Goal: Check status: Check status

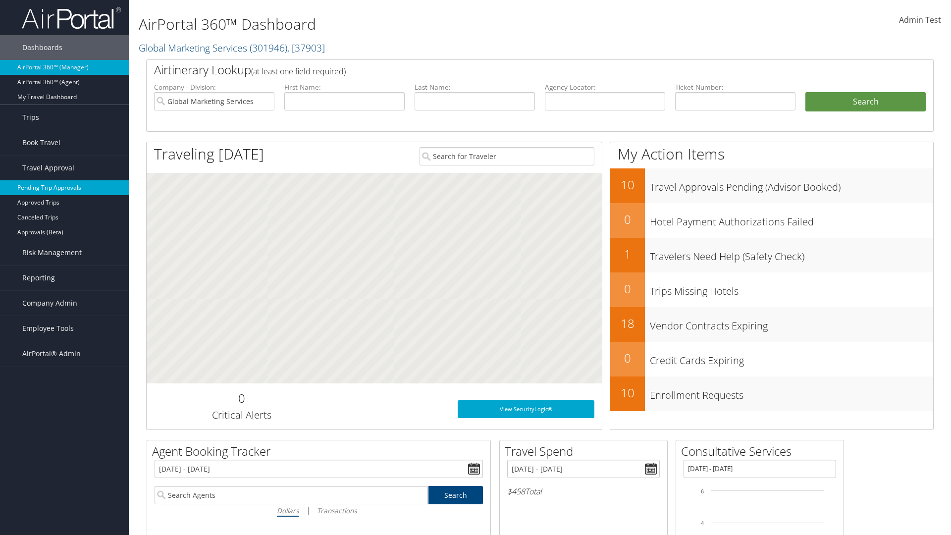
click at [64, 188] on link "Pending Trip Approvals" at bounding box center [64, 187] width 129 height 15
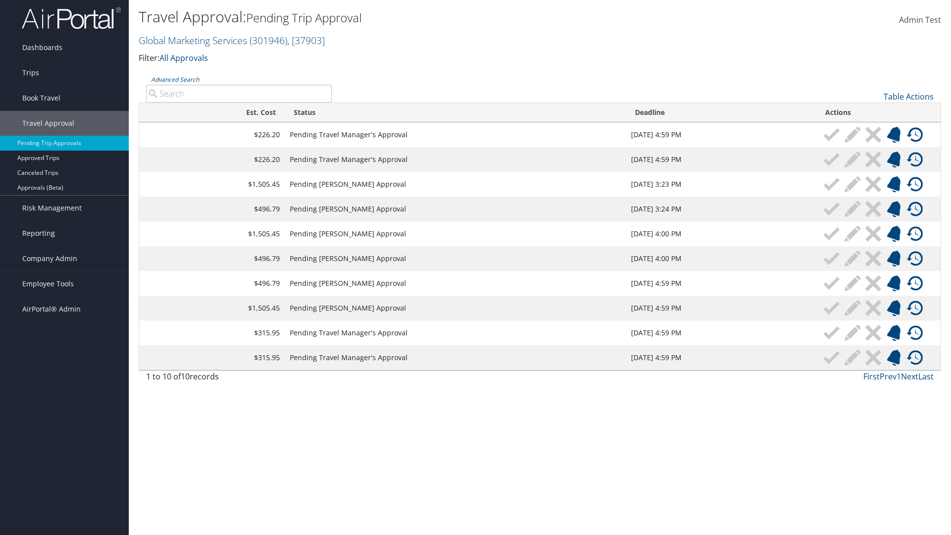
click at [175, 79] on link "Advanced Search" at bounding box center [175, 79] width 48 height 8
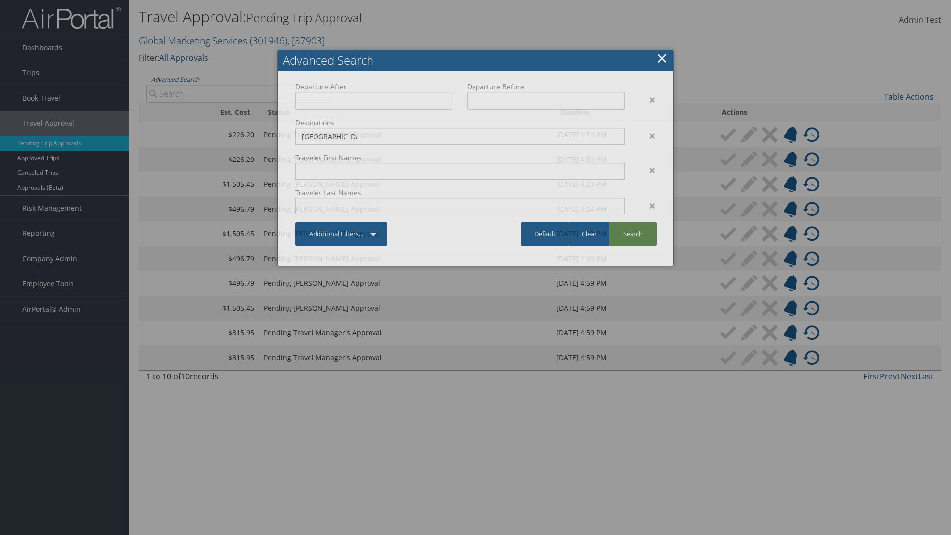
type input "Long Beach"
click at [633, 234] on link "Search" at bounding box center [633, 233] width 48 height 23
type input "Long Beach"
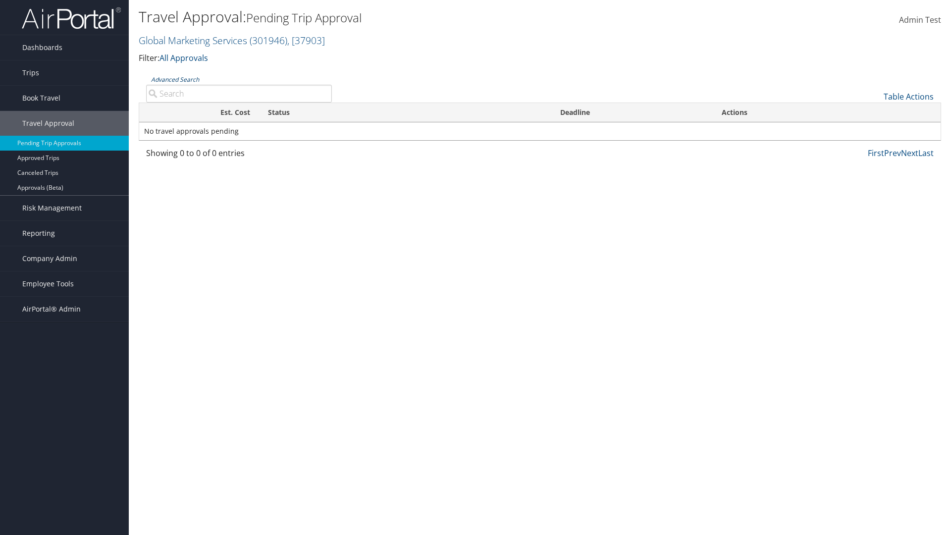
click at [175, 79] on link "Advanced Search" at bounding box center [175, 79] width 48 height 8
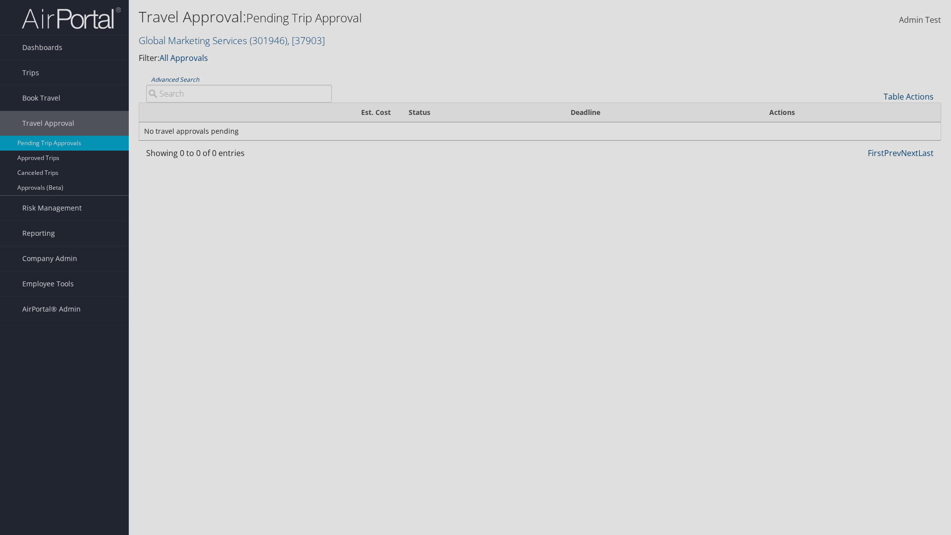
click at [0, 0] on link "Clear" at bounding box center [0, 0] width 0 height 0
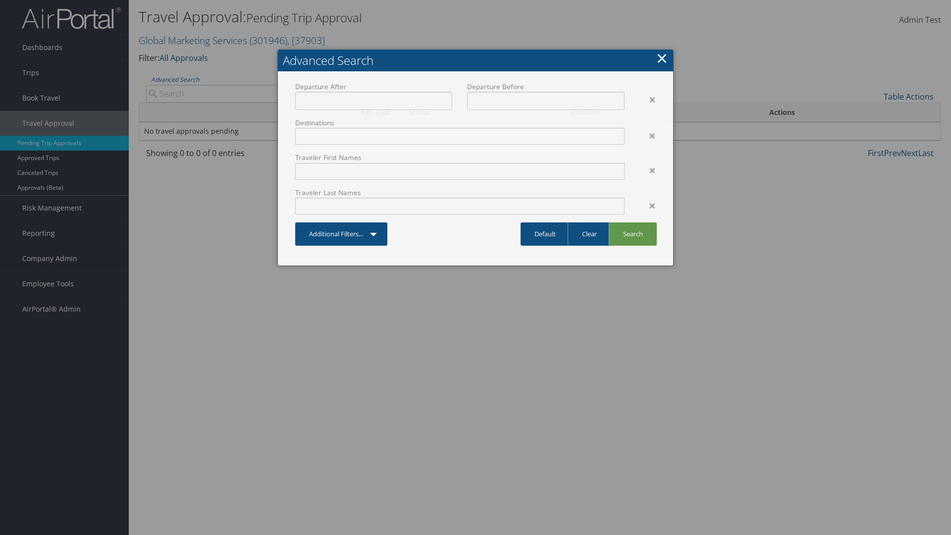
click at [662, 58] on link "×" at bounding box center [662, 58] width 11 height 20
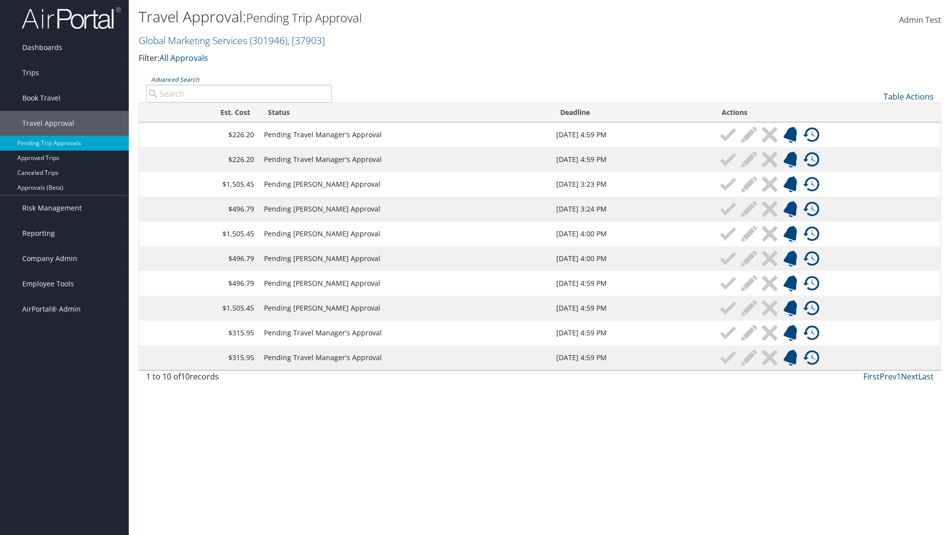
click at [175, 79] on link "Advanced Search" at bounding box center [175, 79] width 48 height 8
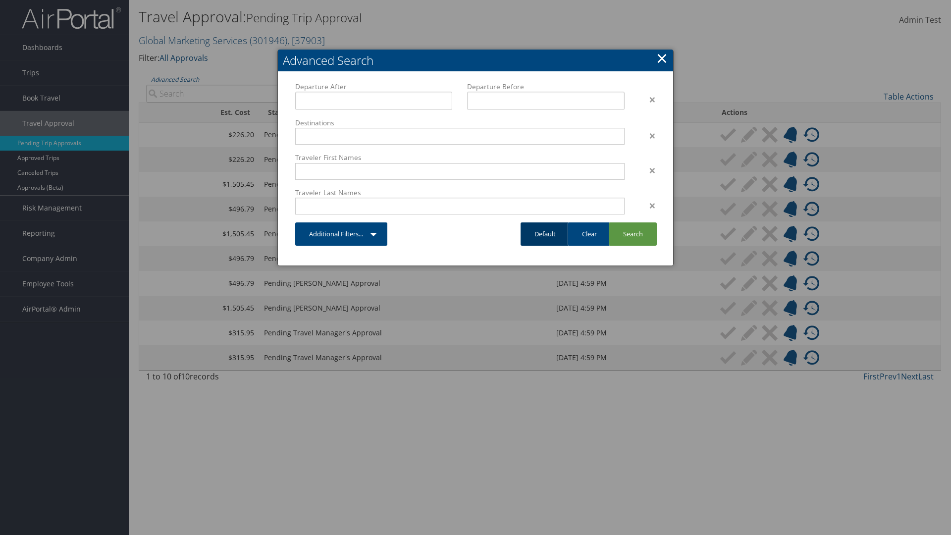
click at [545, 234] on link "Default" at bounding box center [545, 233] width 49 height 23
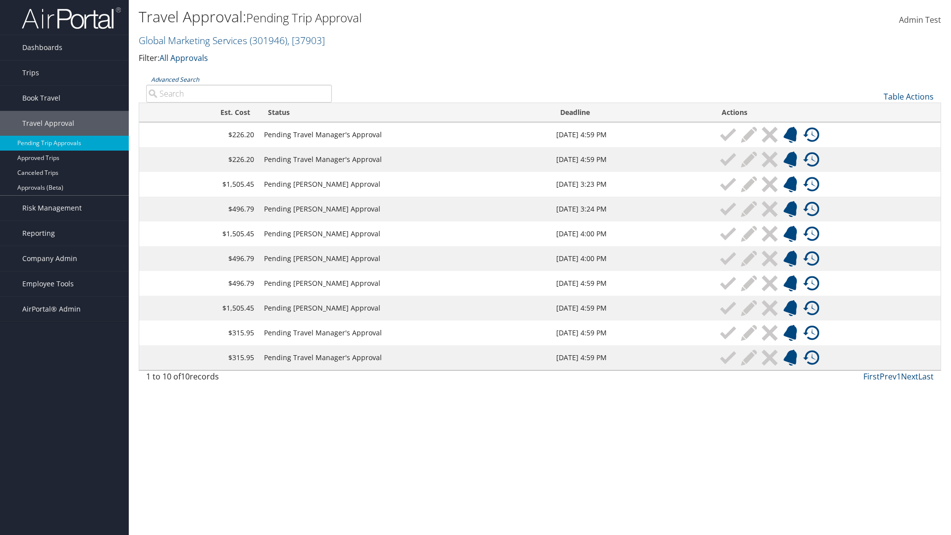
click at [175, 79] on link "Advanced Search" at bounding box center [175, 79] width 48 height 8
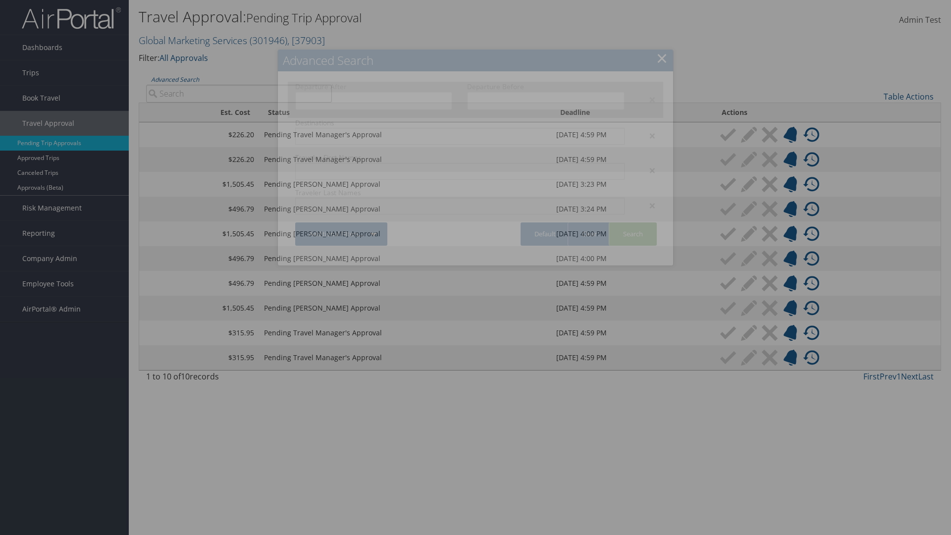
click at [648, 99] on div "×" at bounding box center [647, 100] width 31 height 12
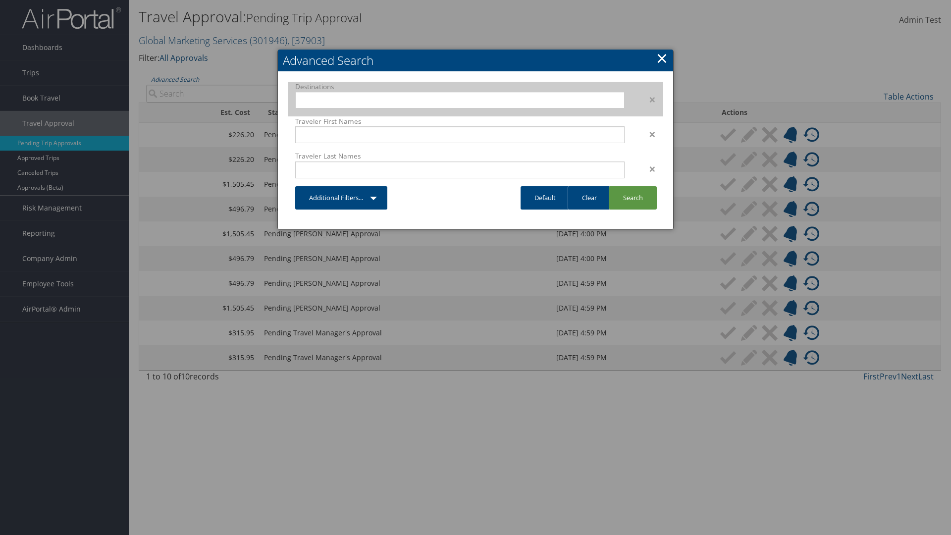
click at [648, 99] on div "×" at bounding box center [647, 100] width 31 height 12
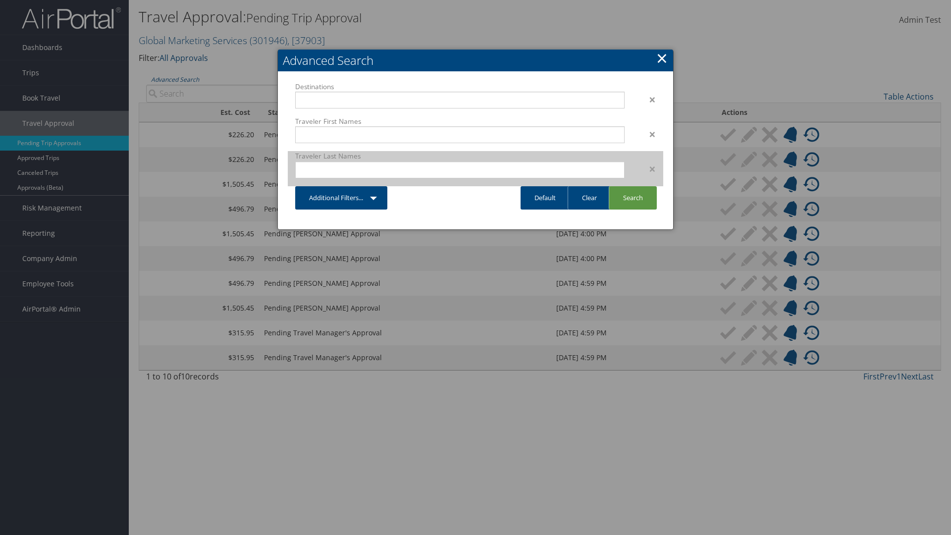
click at [648, 163] on div "×" at bounding box center [647, 169] width 31 height 12
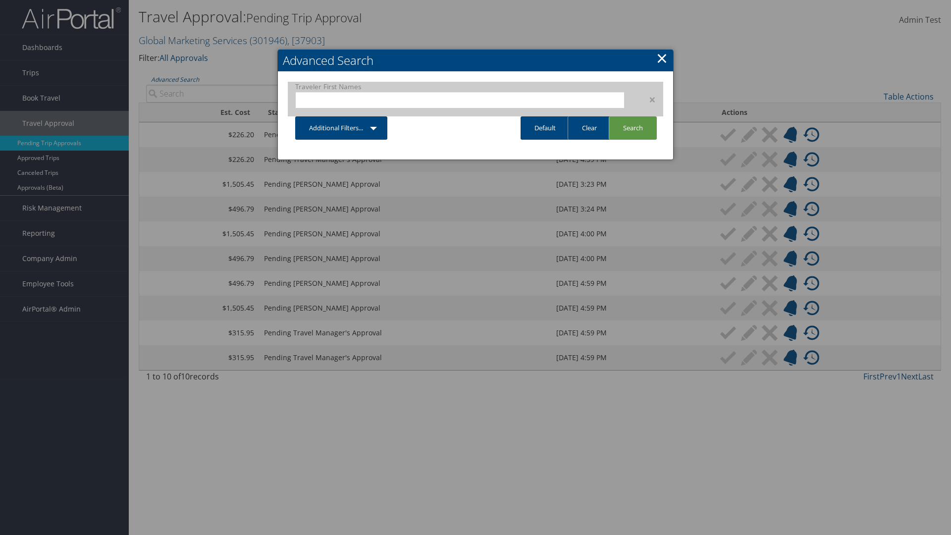
click at [648, 99] on div "×" at bounding box center [647, 100] width 31 height 12
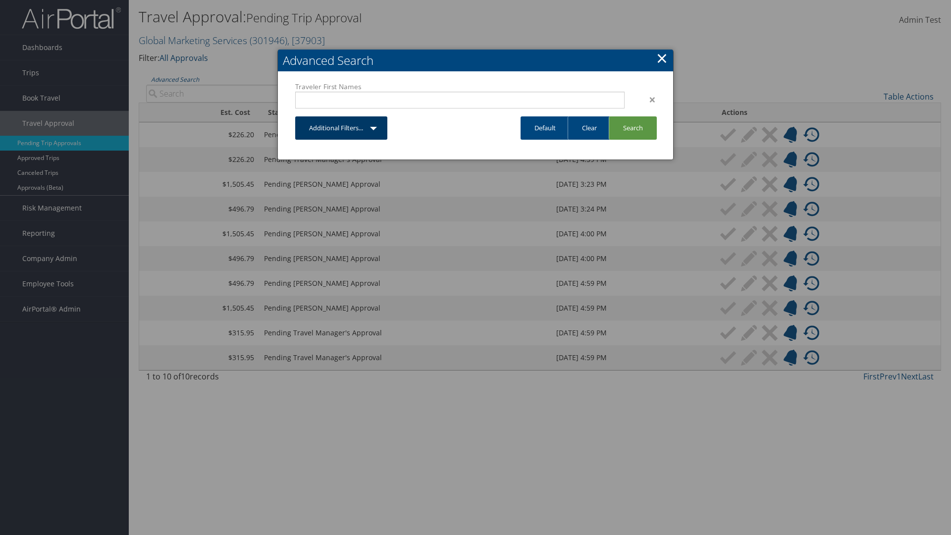
click at [382, 116] on link "Additional Filters..." at bounding box center [341, 127] width 92 height 23
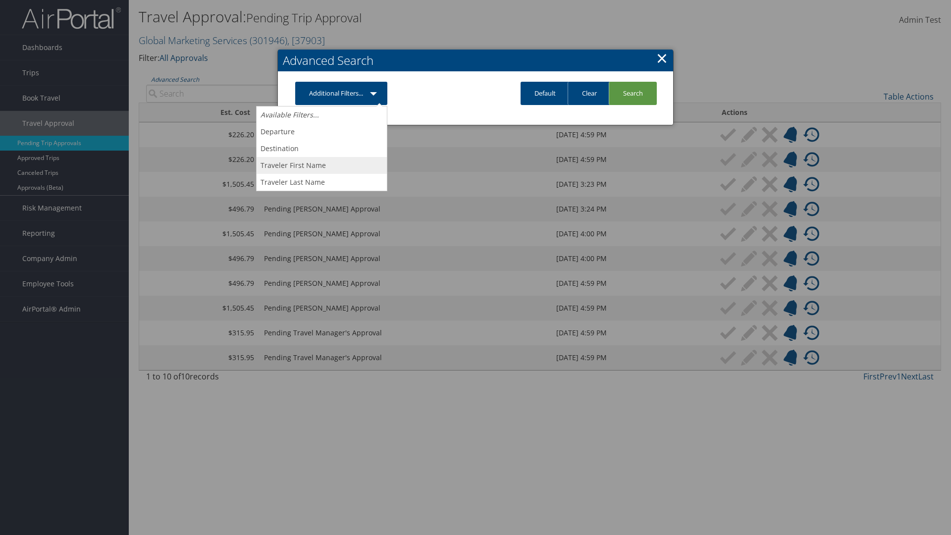
click at [322, 165] on link "Traveler First Name" at bounding box center [322, 165] width 130 height 17
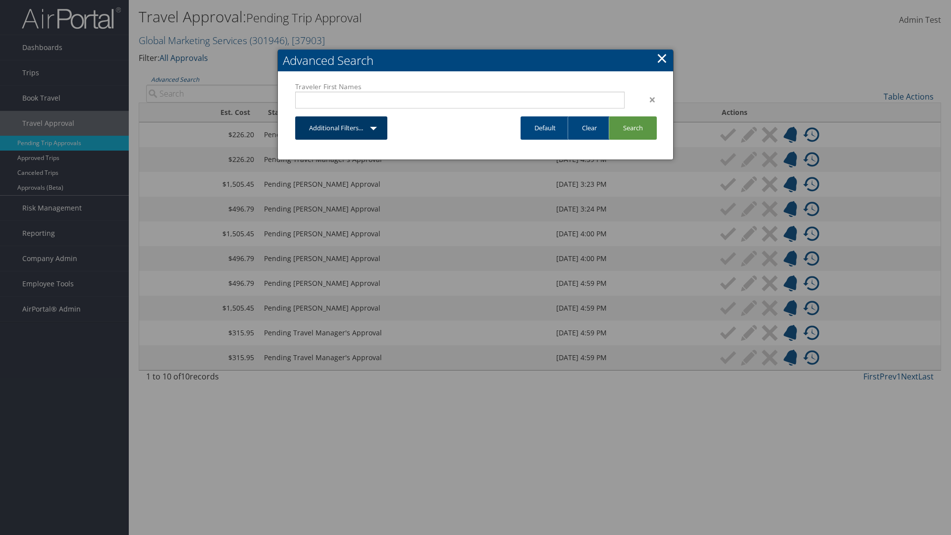
click at [382, 133] on link "Additional Filters..." at bounding box center [341, 127] width 92 height 23
click at [0, 0] on link "Departure" at bounding box center [0, 0] width 0 height 0
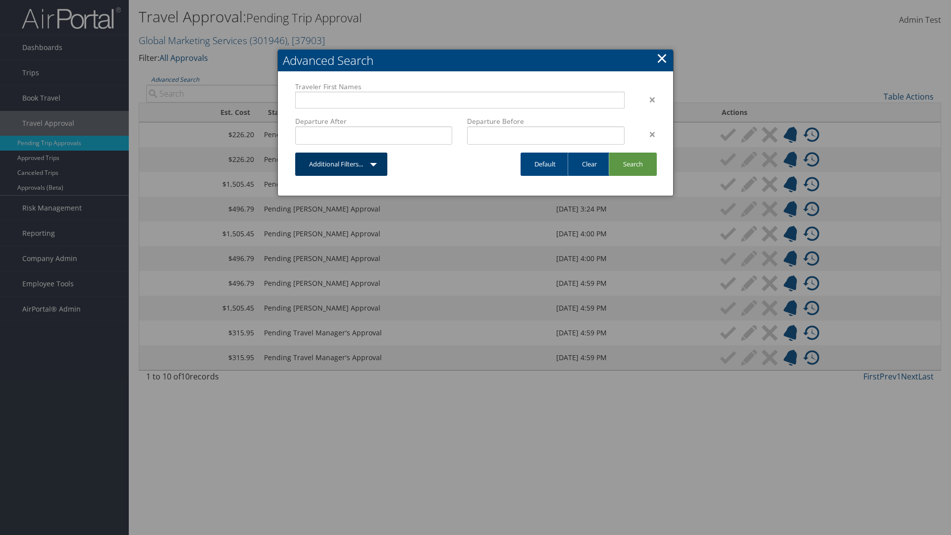
click at [382, 169] on link "Additional Filters..." at bounding box center [341, 164] width 92 height 23
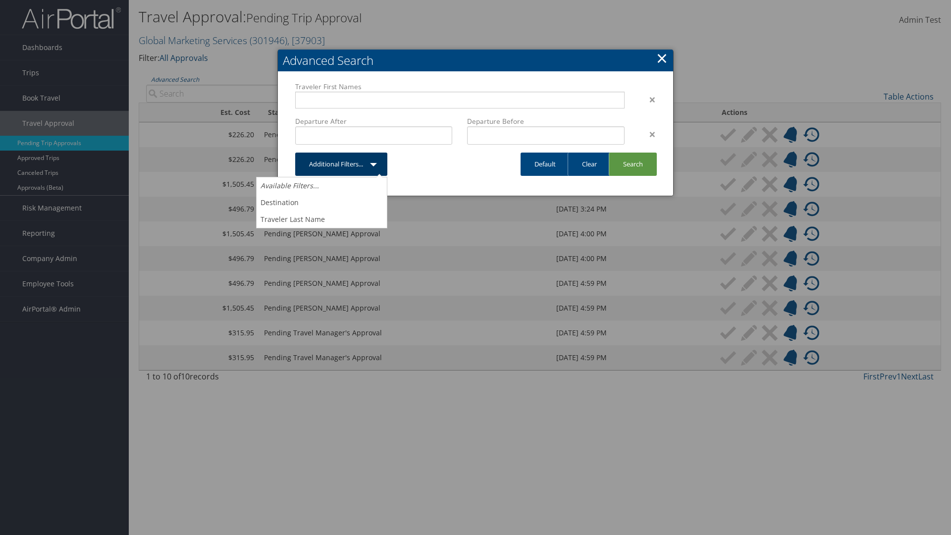
click at [322, 220] on link "Traveler Last Name" at bounding box center [322, 219] width 130 height 17
click at [382, 176] on link "Additional Filters..." at bounding box center [341, 164] width 92 height 23
